Goal: Task Accomplishment & Management: Manage account settings

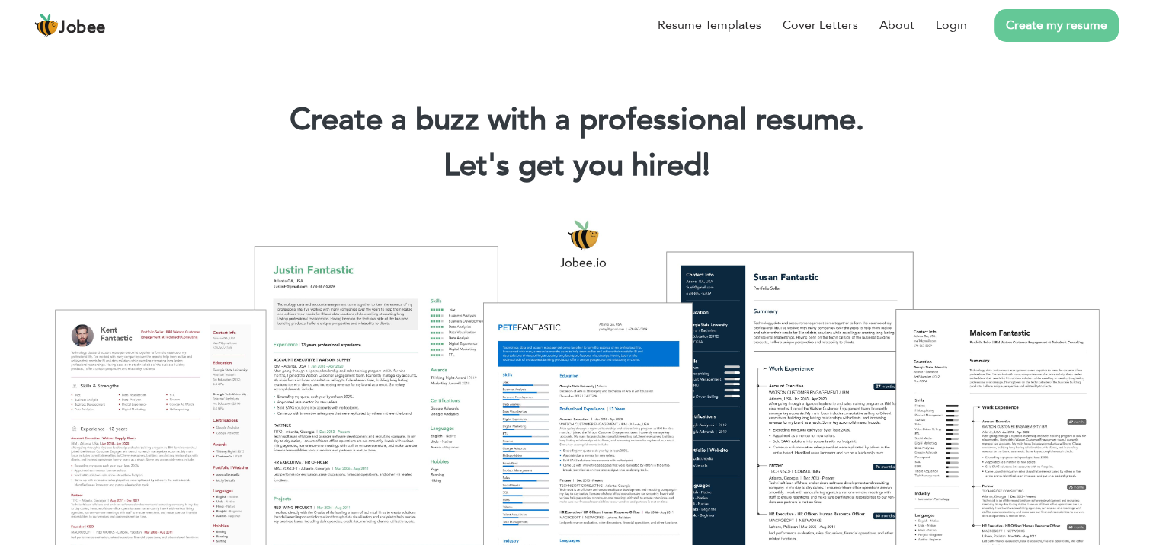
click at [1054, 37] on link "Create my resume" at bounding box center [1056, 25] width 124 height 33
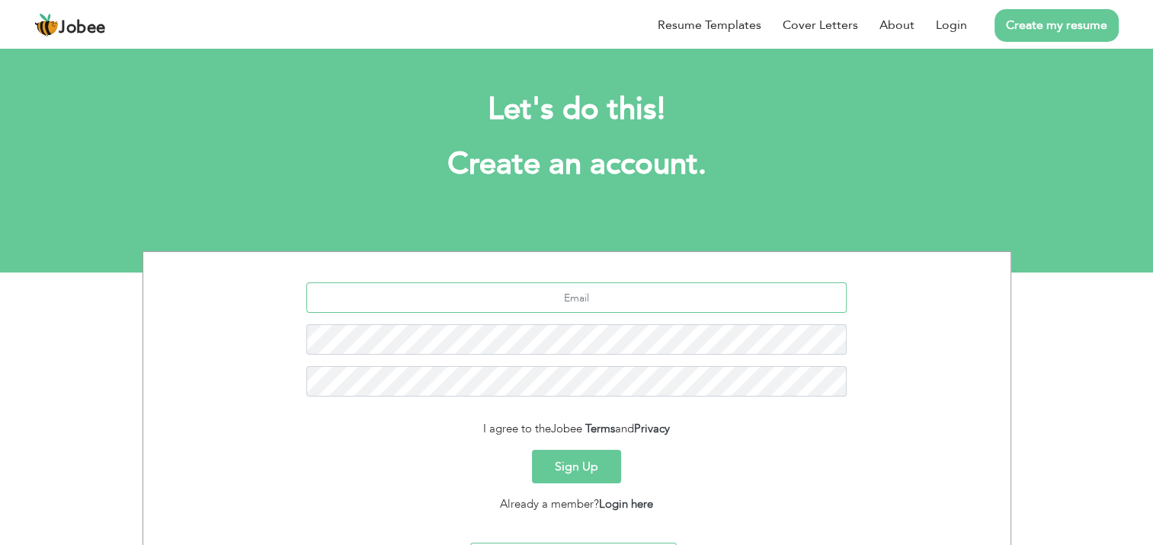
click at [672, 309] on input "text" at bounding box center [576, 298] width 540 height 30
type input "[EMAIL_ADDRESS][DOMAIN_NAME]"
click at [570, 466] on button "Sign Up" at bounding box center [576, 467] width 89 height 34
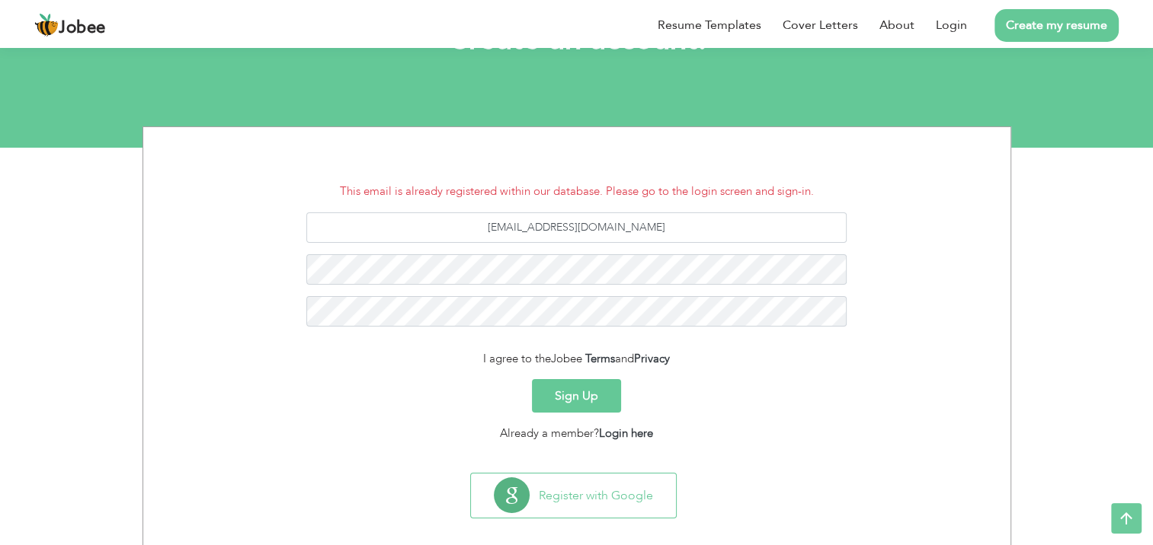
scroll to position [140, 0]
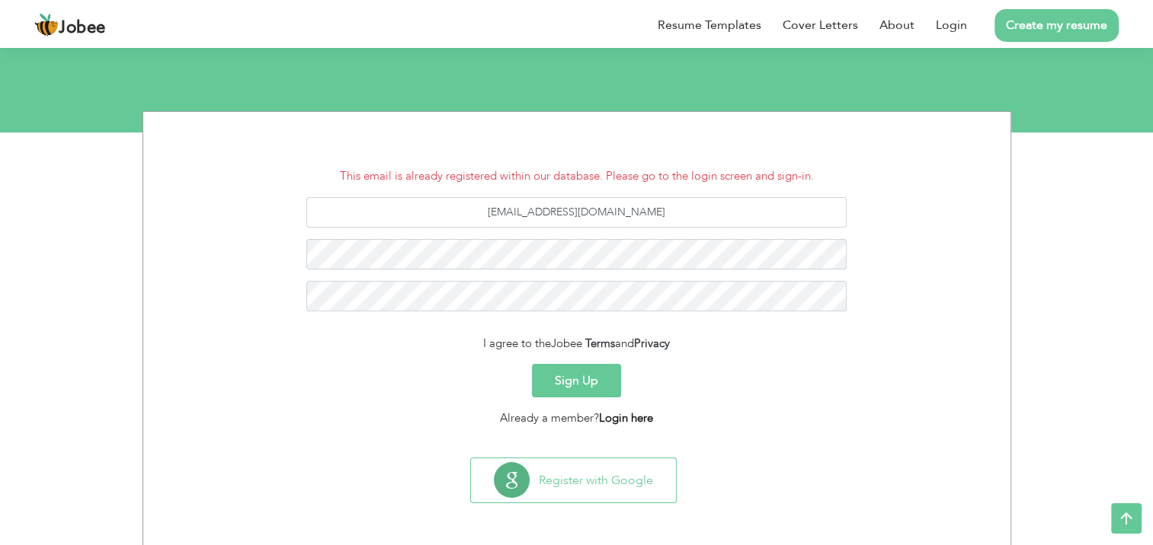
click at [643, 411] on link "Login here" at bounding box center [626, 418] width 54 height 15
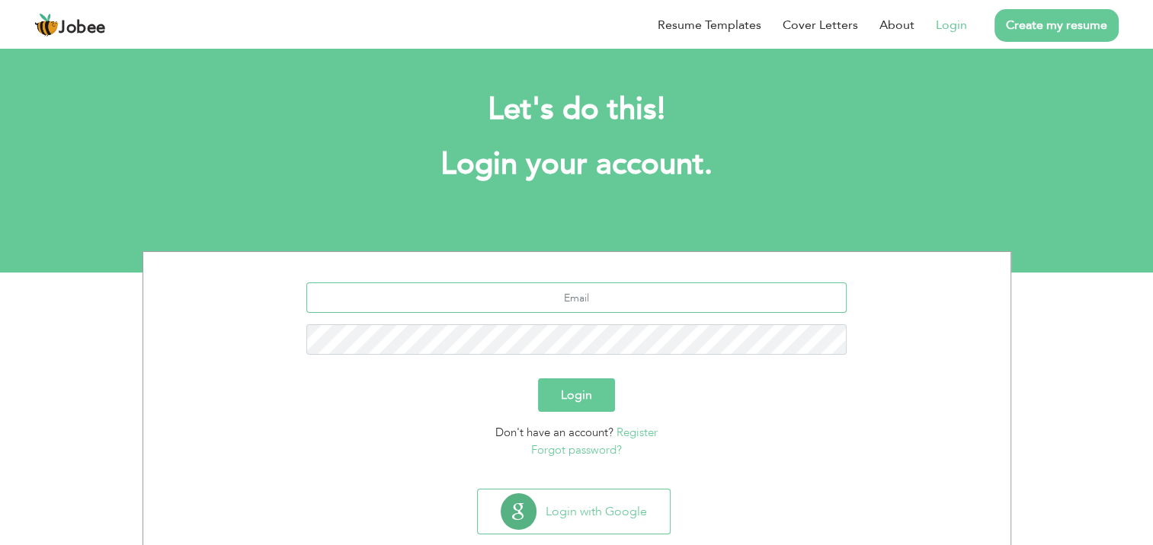
click at [585, 305] on input "text" at bounding box center [576, 298] width 540 height 30
type input "[EMAIL_ADDRESS][DOMAIN_NAME]"
click at [572, 452] on link "Forgot password?" at bounding box center [576, 450] width 91 height 15
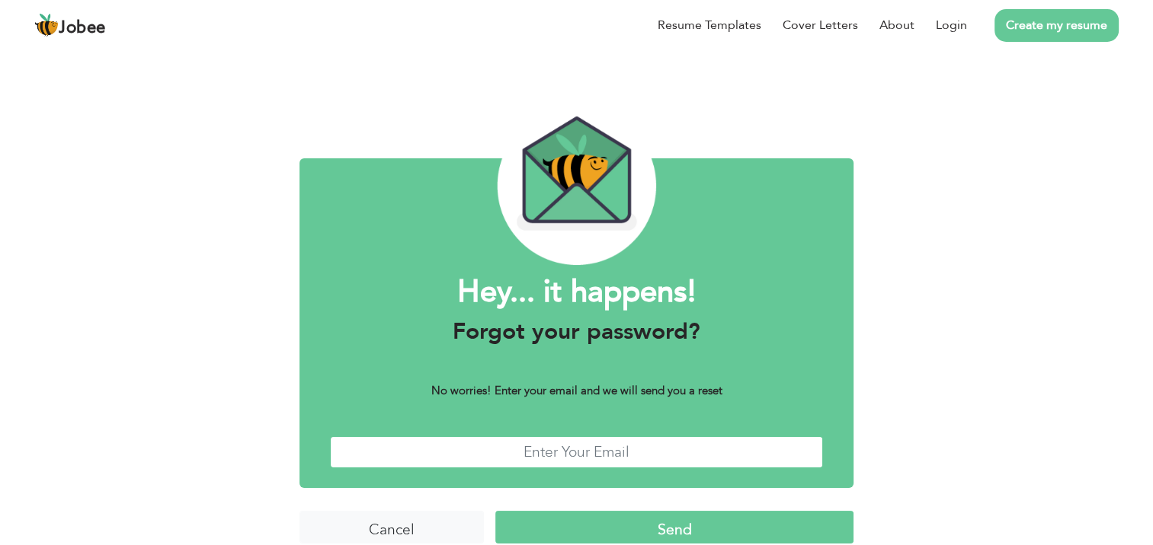
click at [551, 460] on input "text" at bounding box center [576, 452] width 493 height 33
type input "N"
click at [726, 524] on input "Send" at bounding box center [673, 527] width 357 height 33
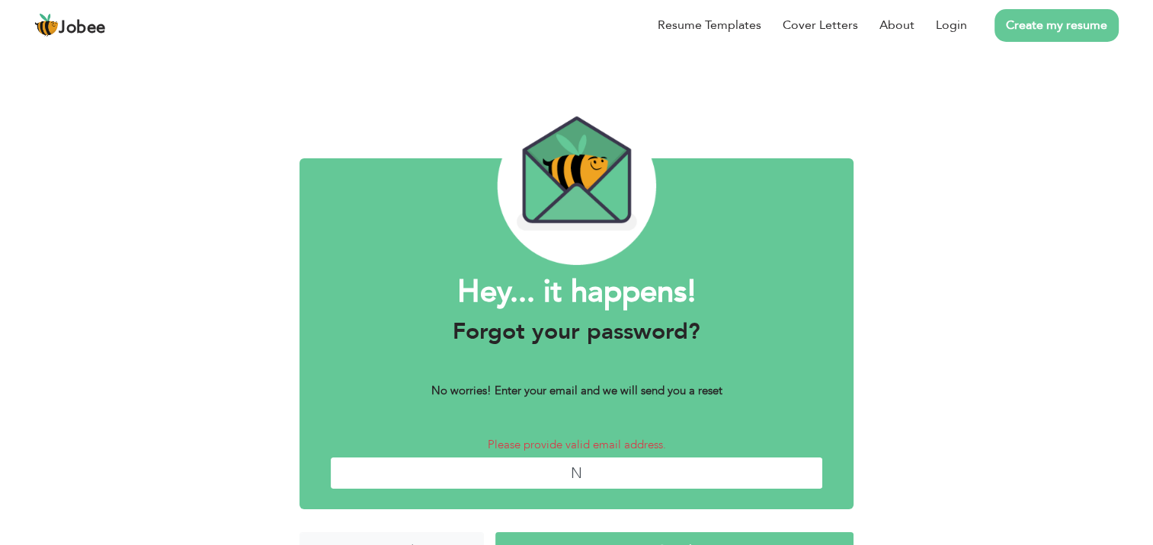
click at [718, 468] on input "N" at bounding box center [576, 473] width 493 height 33
click at [652, 477] on input "nom" at bounding box center [576, 473] width 493 height 33
type input "nom"
click at [495, 532] on input "Send" at bounding box center [673, 548] width 357 height 33
click at [606, 472] on input "nom" at bounding box center [576, 473] width 493 height 33
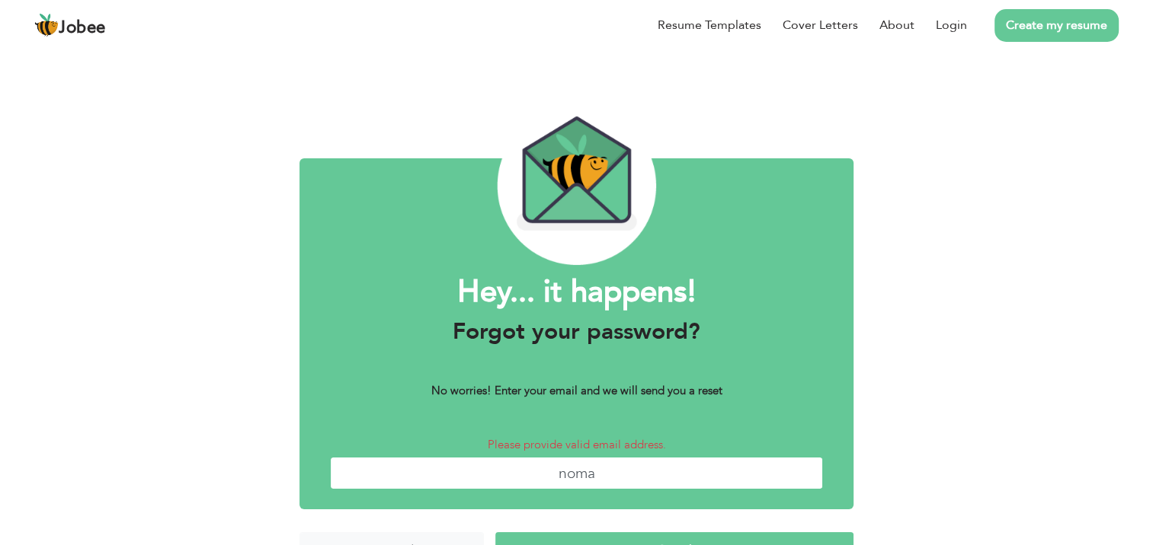
type input "[EMAIL_ADDRESS][DOMAIN_NAME]"
click at [495, 532] on input "Send" at bounding box center [673, 548] width 357 height 33
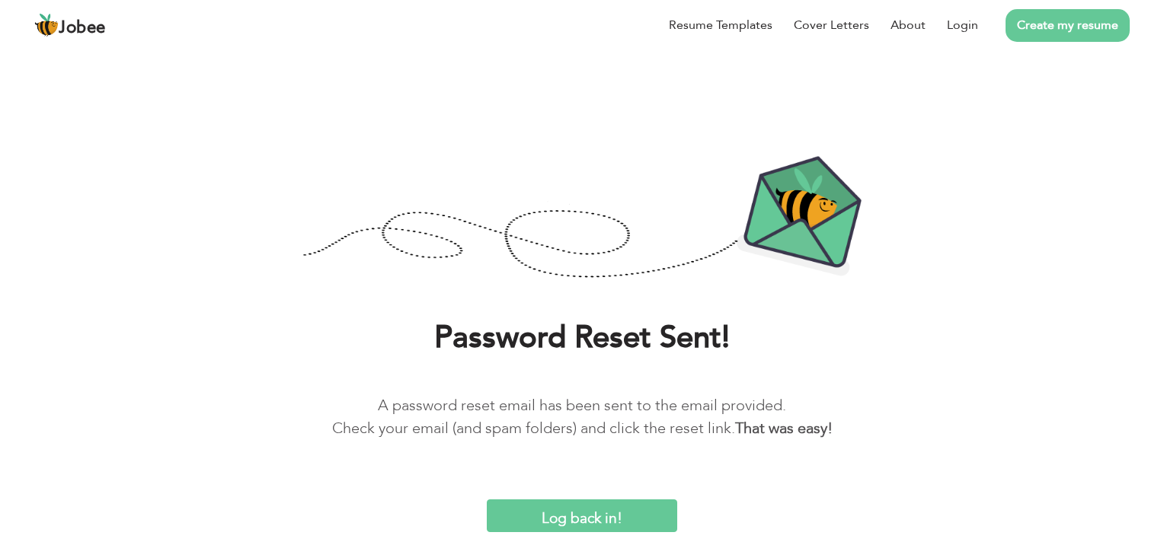
click at [592, 513] on input "Log back in!" at bounding box center [582, 516] width 190 height 33
